Goal: Information Seeking & Learning: Learn about a topic

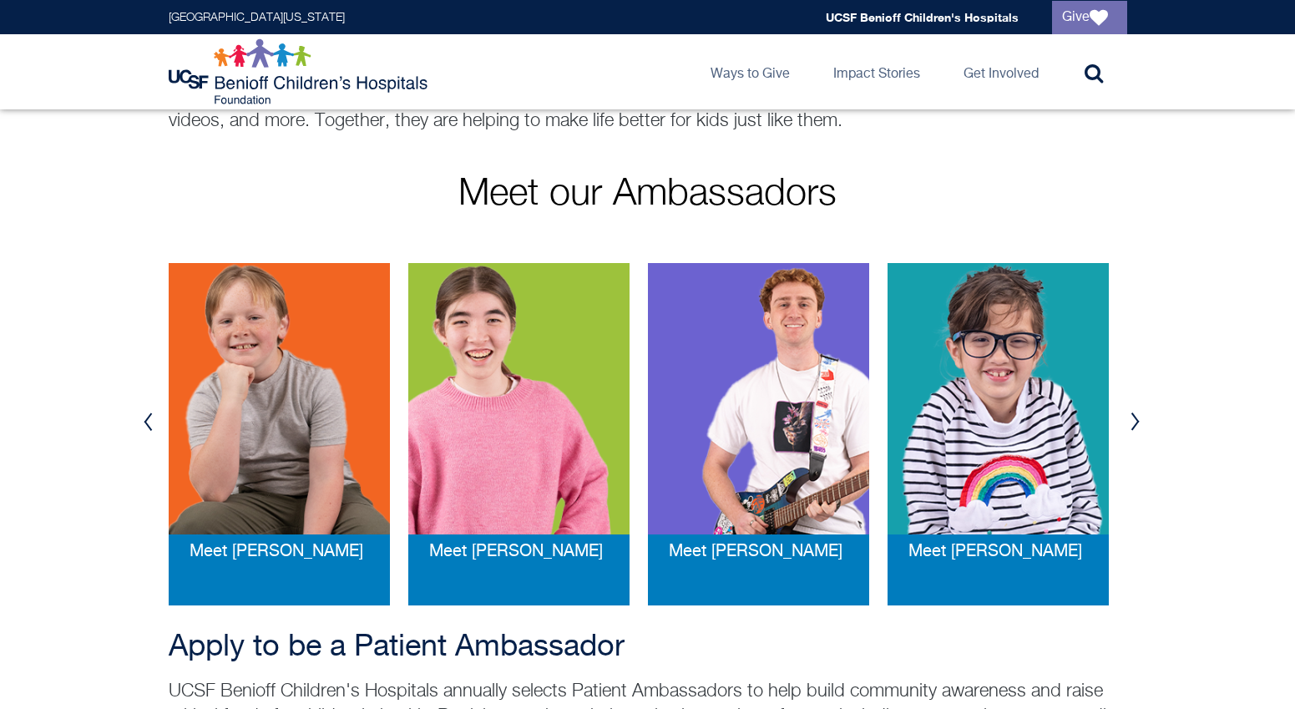
scroll to position [282, 0]
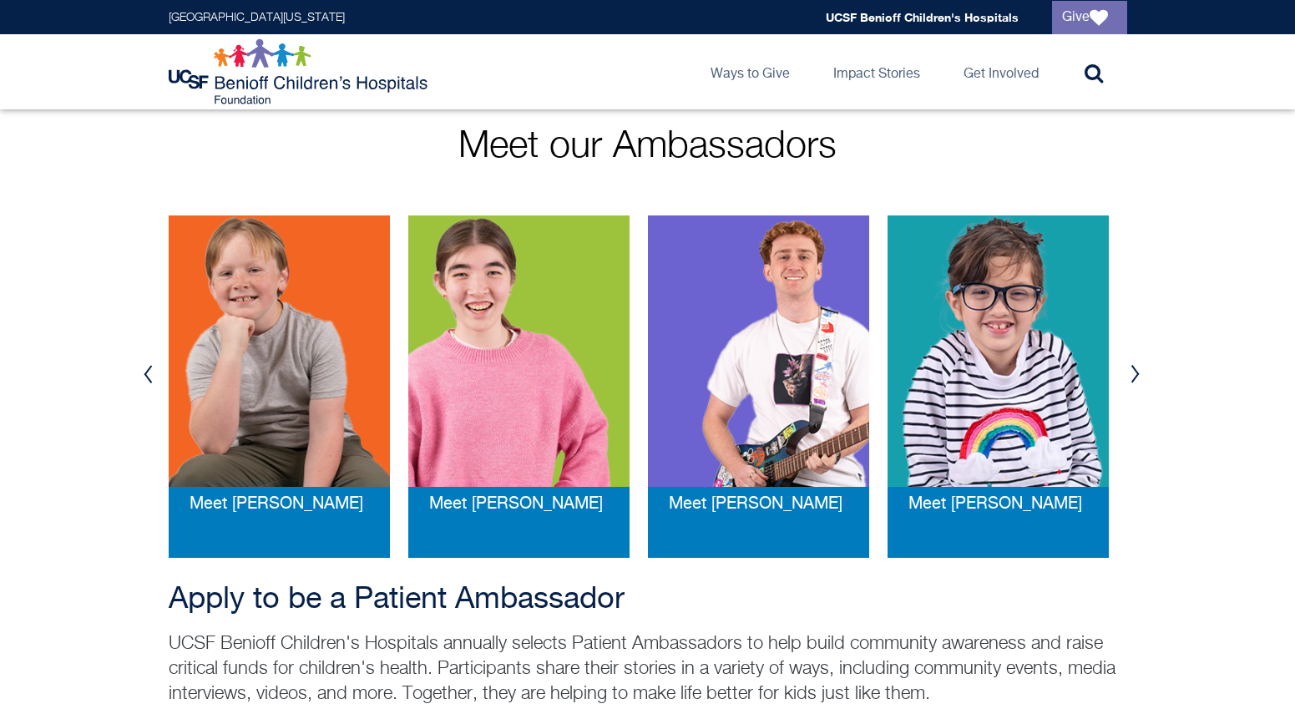
click at [1008, 371] on img at bounding box center [998, 350] width 221 height 271
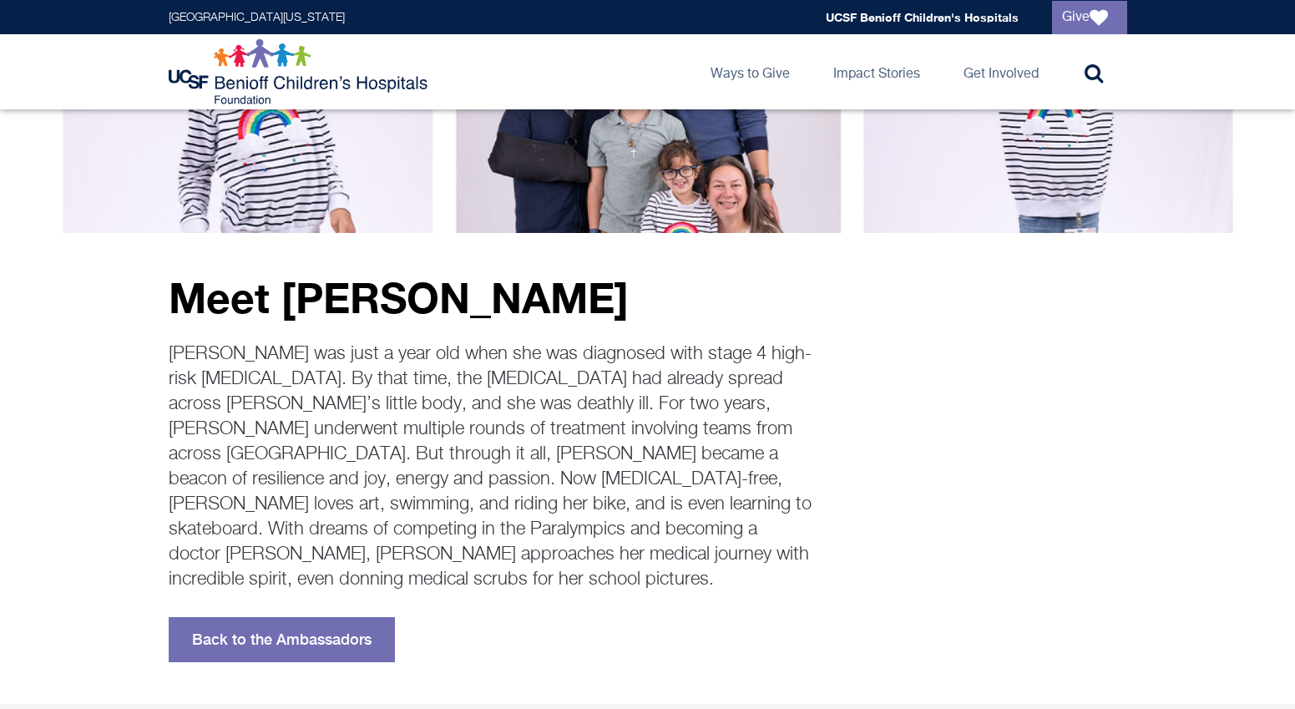
scroll to position [180, 0]
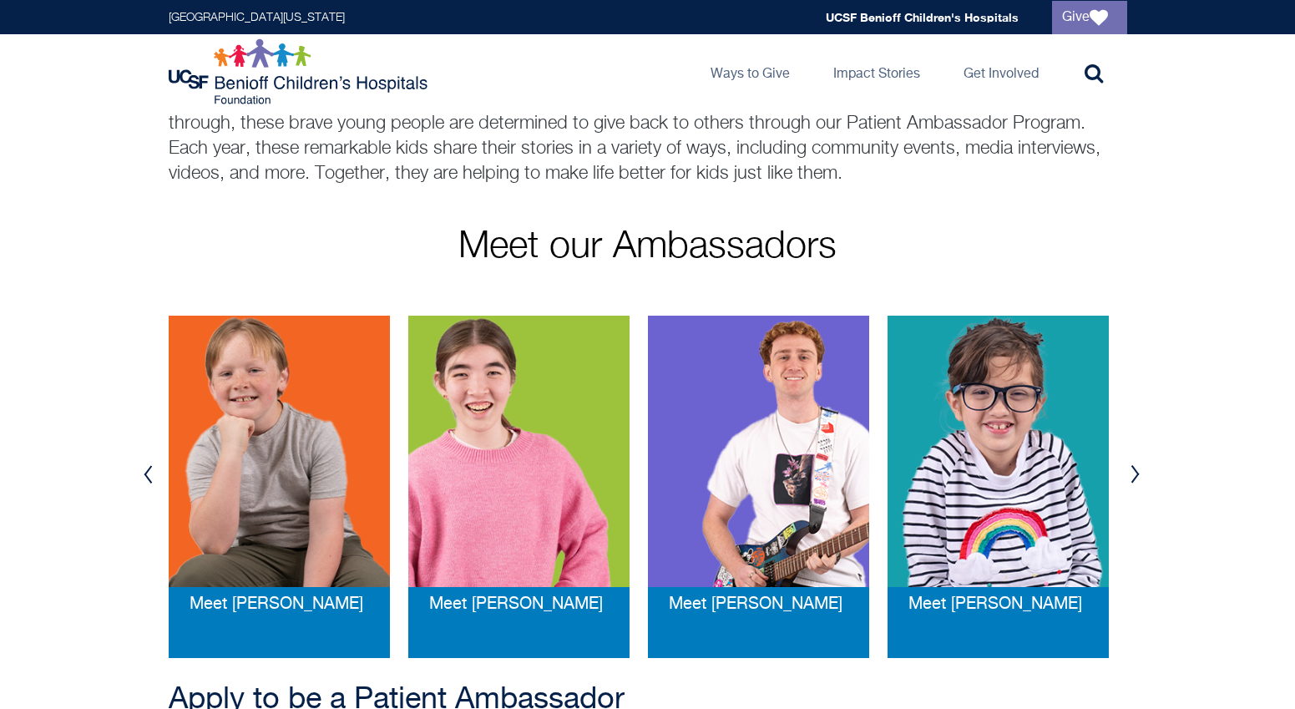
scroll to position [94, 0]
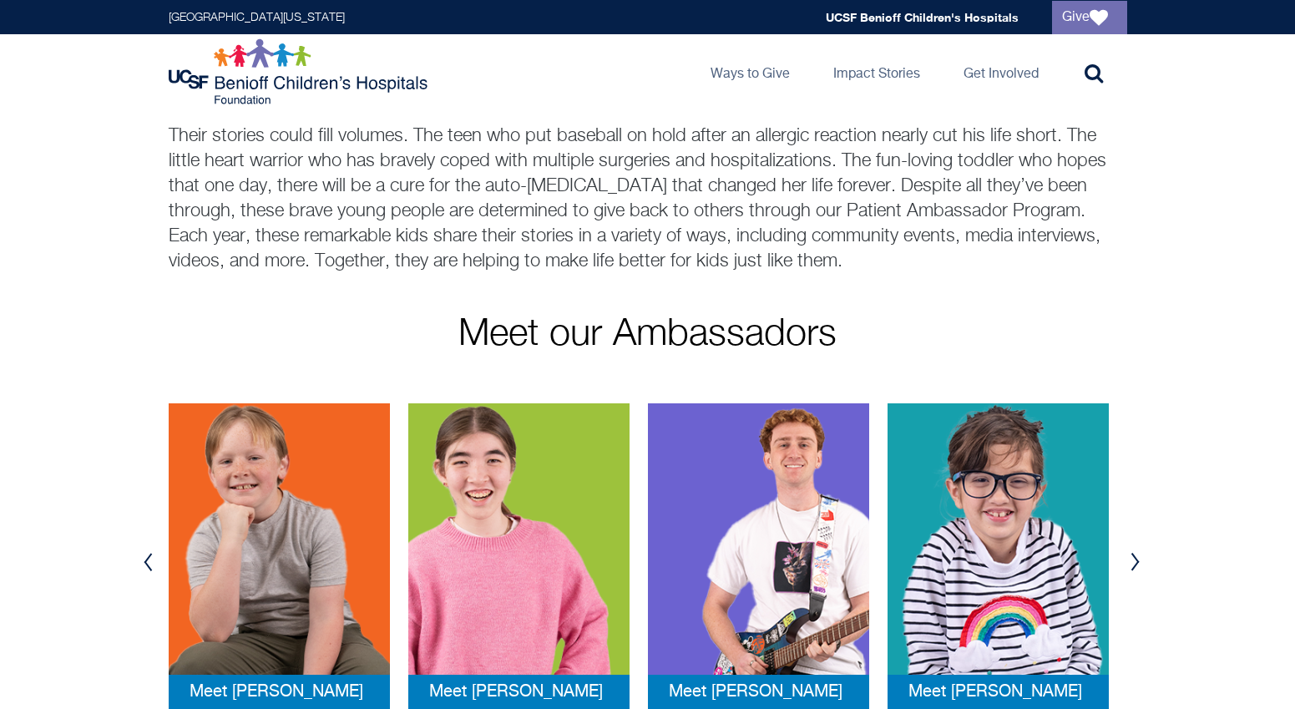
click at [1138, 565] on button "Next" at bounding box center [1135, 562] width 25 height 50
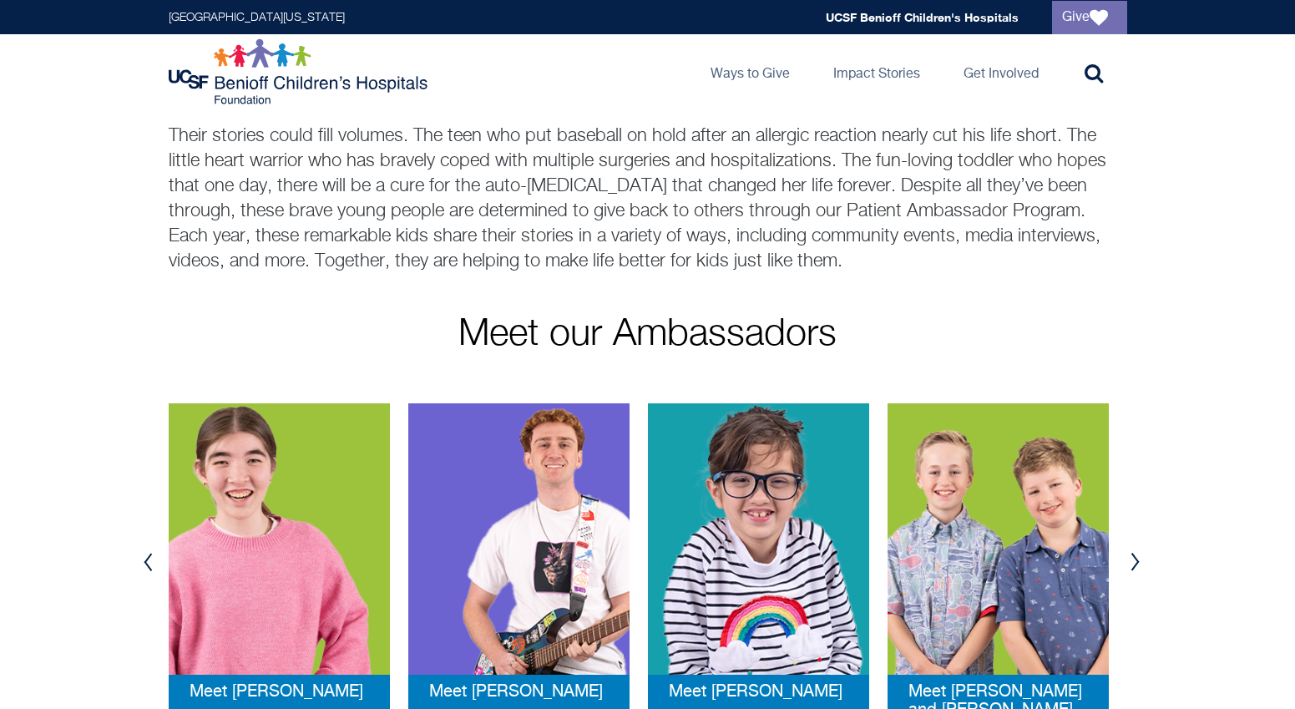
click at [1138, 565] on button "Next" at bounding box center [1135, 562] width 25 height 50
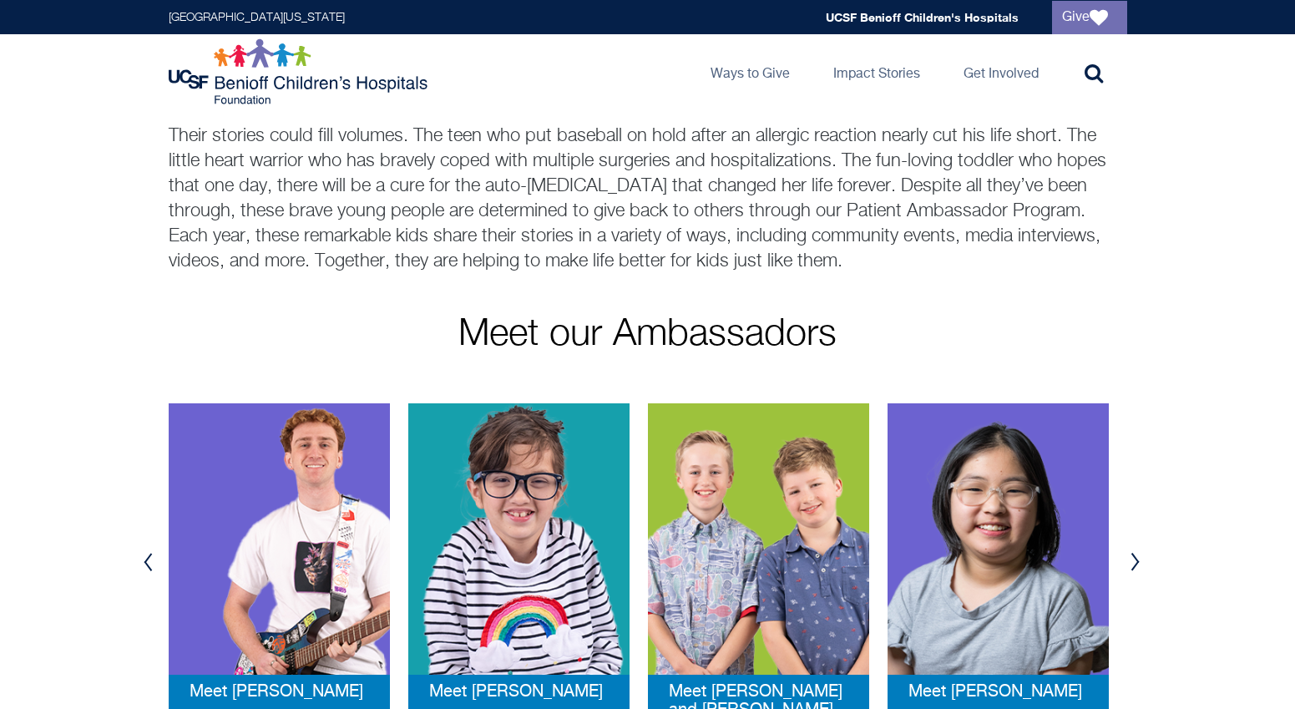
click at [1138, 565] on button "Next" at bounding box center [1135, 562] width 25 height 50
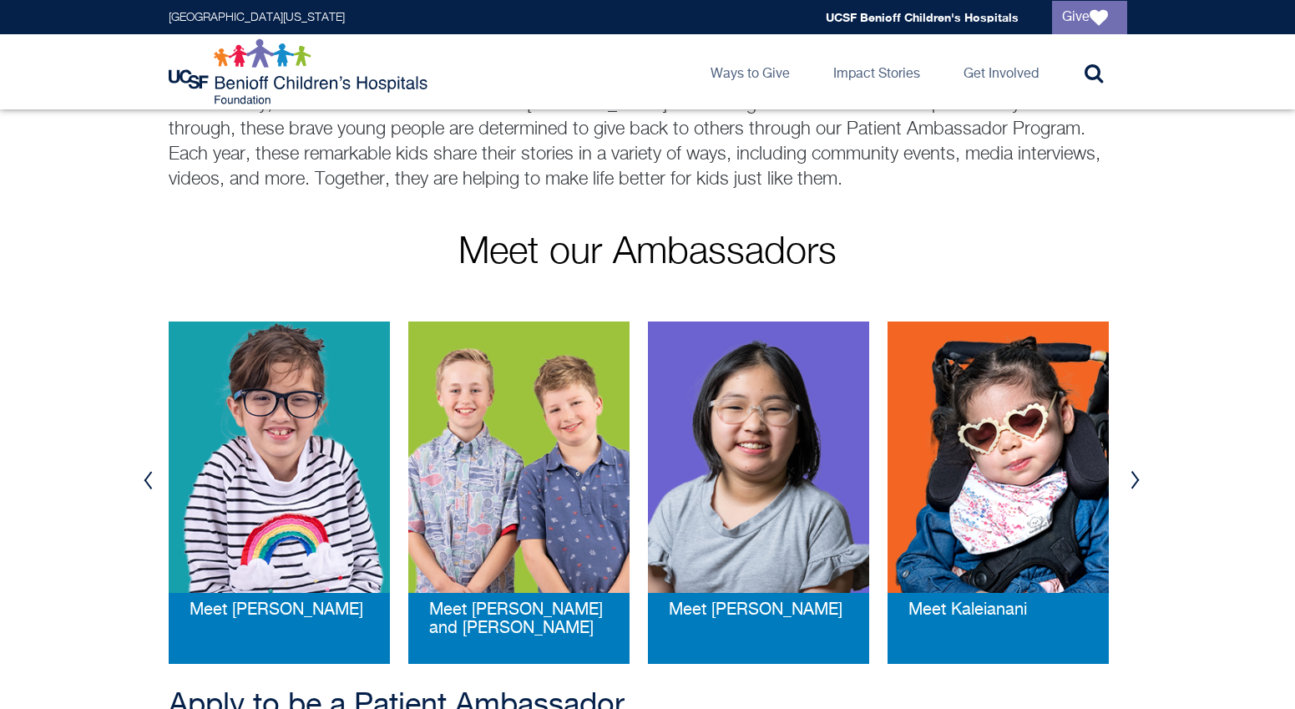
scroll to position [186, 0]
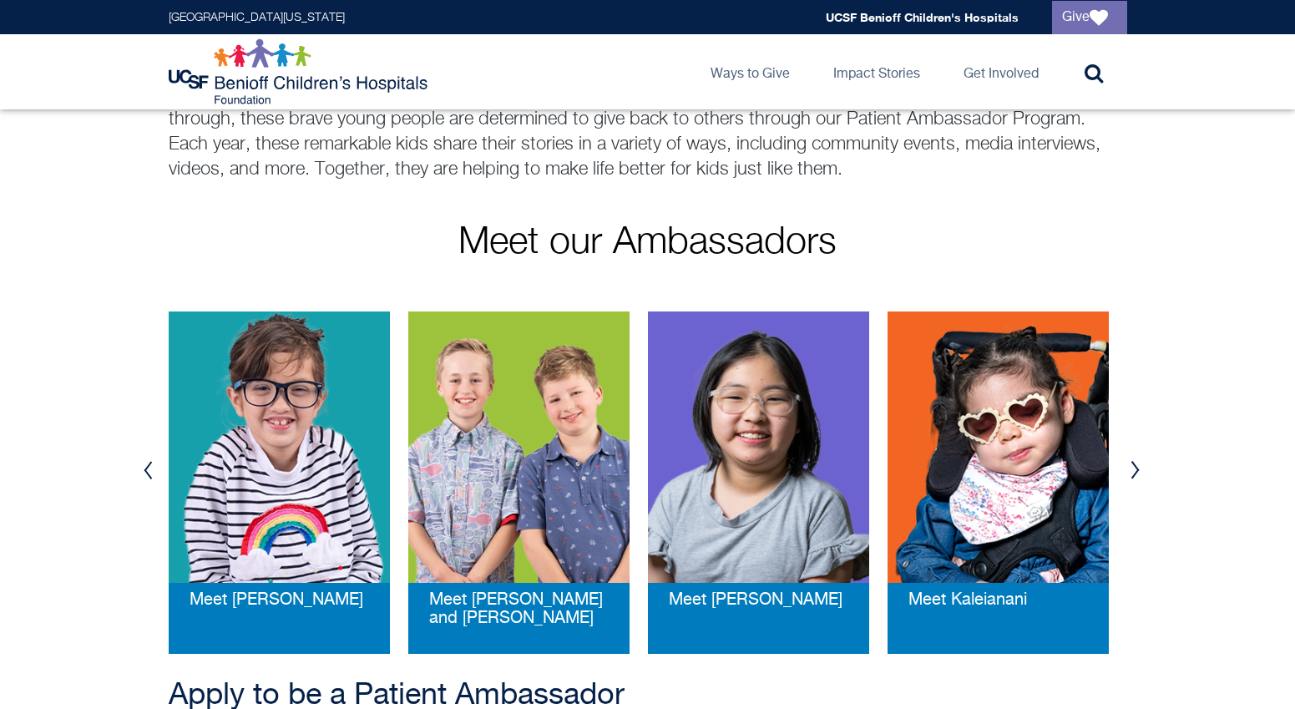
click at [1136, 463] on button "Next" at bounding box center [1135, 470] width 25 height 50
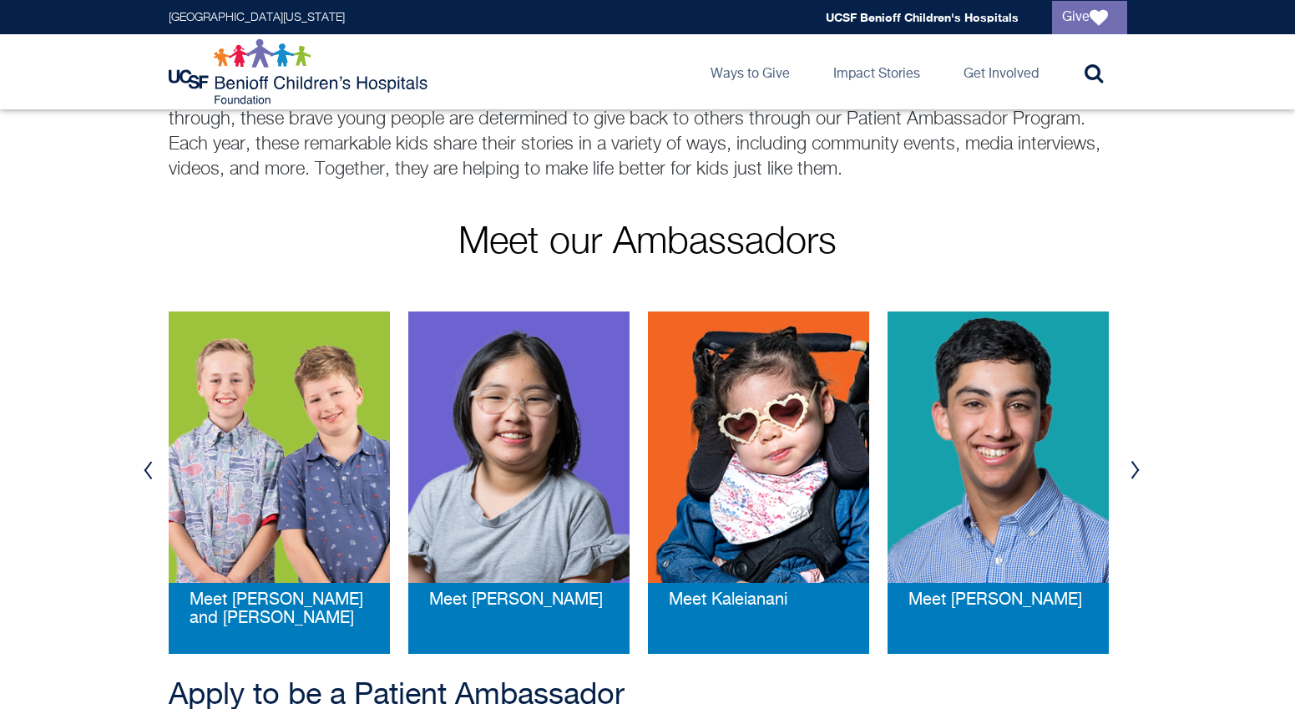
click at [1136, 463] on button "Next" at bounding box center [1135, 470] width 25 height 50
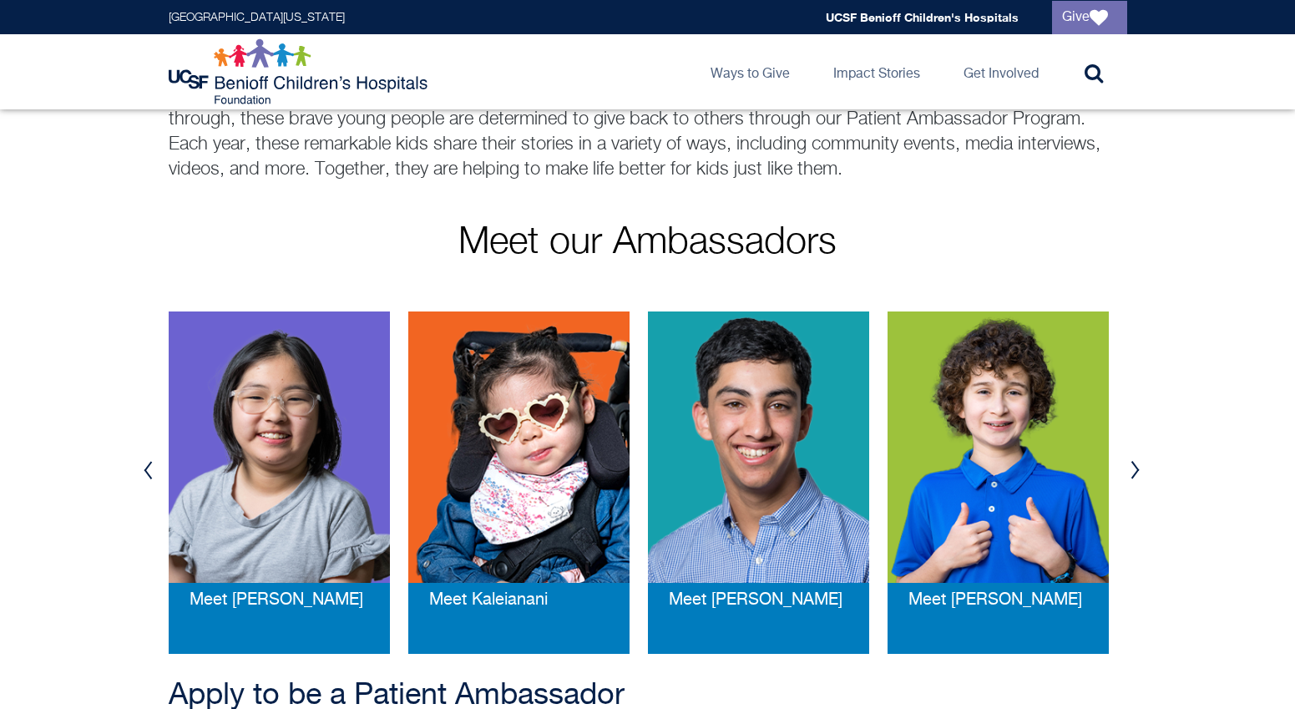
click at [1136, 463] on button "Next" at bounding box center [1135, 470] width 25 height 50
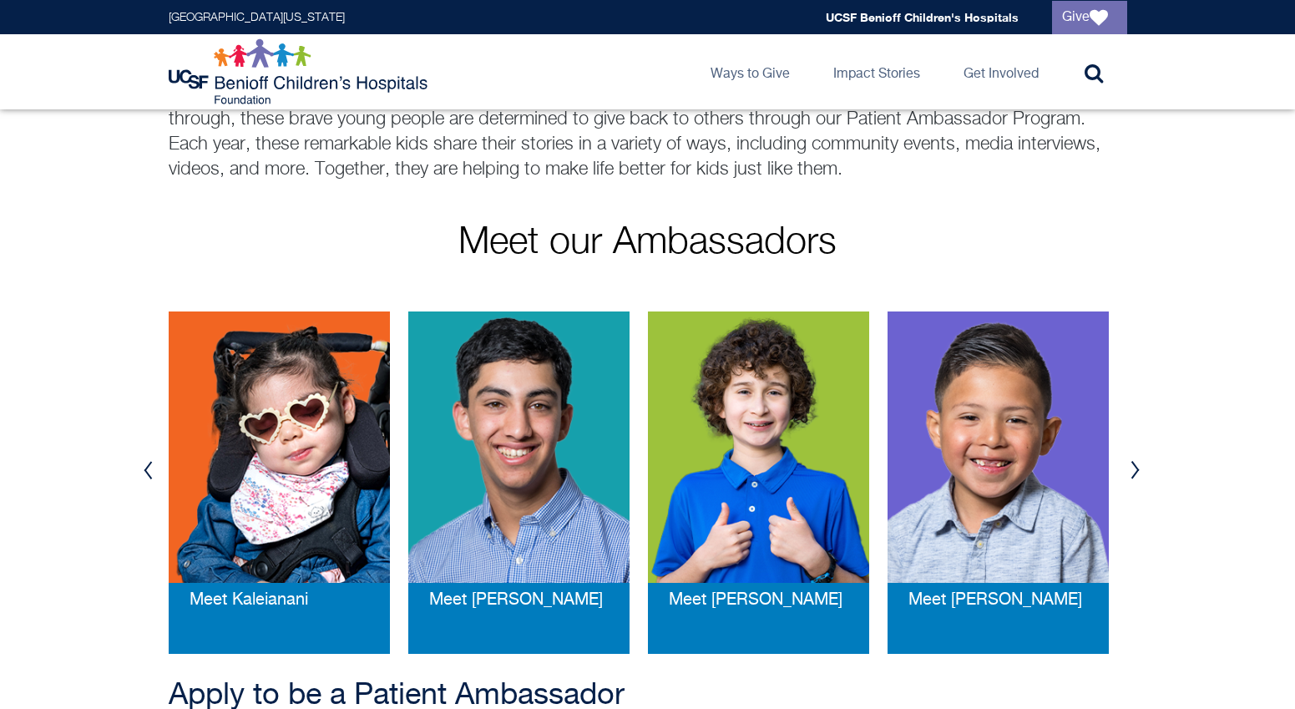
click at [772, 446] on img at bounding box center [758, 447] width 221 height 271
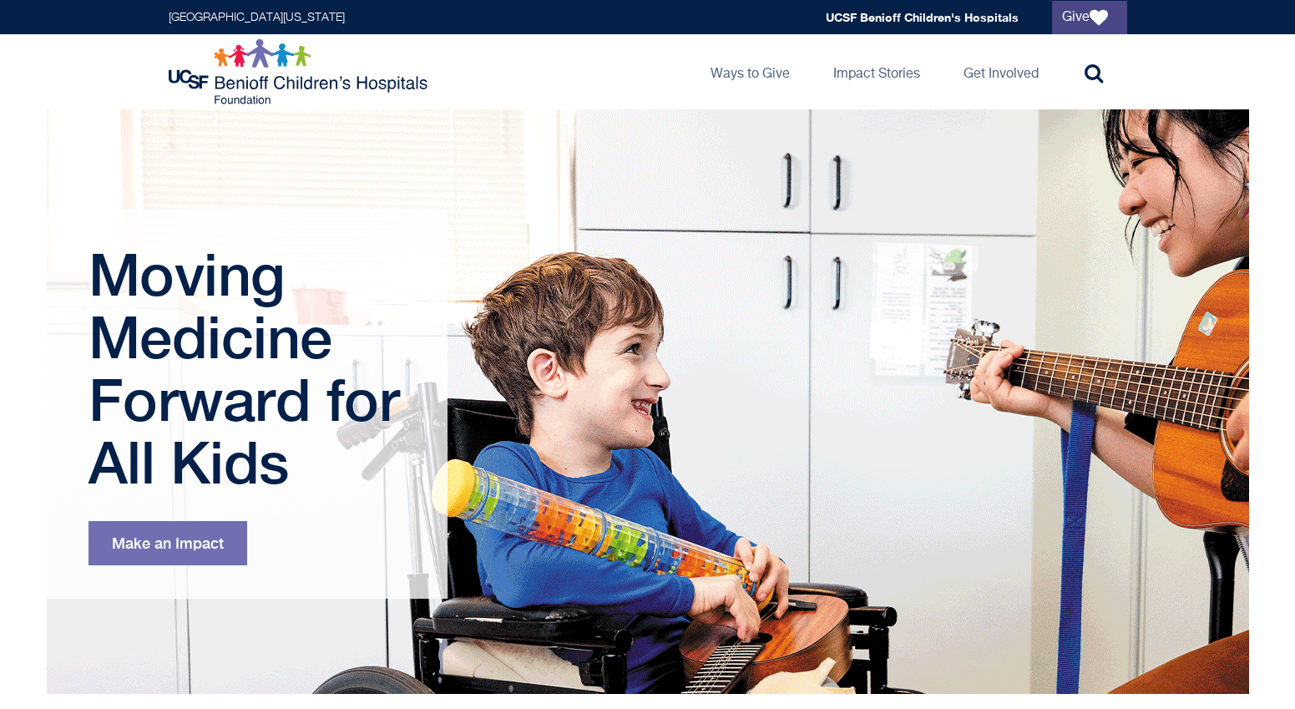
click at [1064, 21] on link "Give" at bounding box center [1089, 17] width 75 height 33
